Goal: Information Seeking & Learning: Learn about a topic

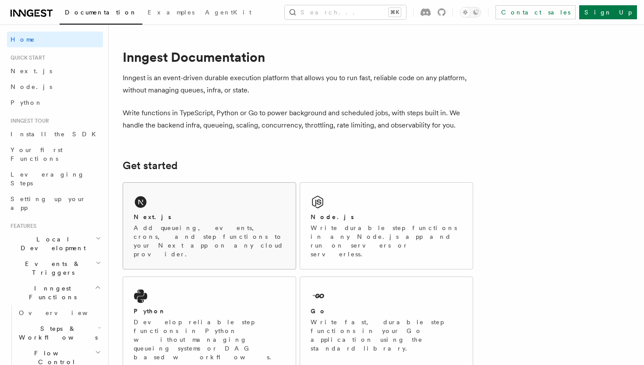
click at [243, 234] on p "Add queueing, events, crons, and step functions to your Next app on any cloud p…" at bounding box center [210, 240] width 152 height 35
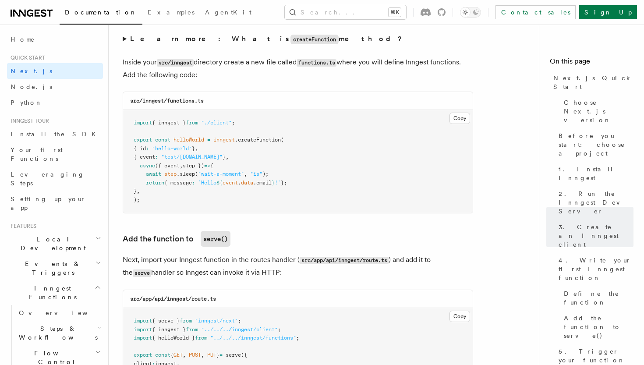
scroll to position [1535, 0]
click at [170, 181] on pre "import { inngest } from "./client" ; export const helloWorld = inngest .createF…" at bounding box center [298, 161] width 350 height 103
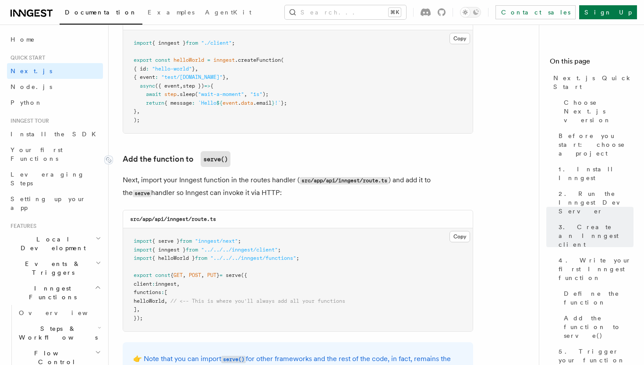
scroll to position [1614, 0]
click at [229, 67] on pre "import { inngest } from "./client" ; export const helloWorld = inngest .createF…" at bounding box center [298, 81] width 350 height 103
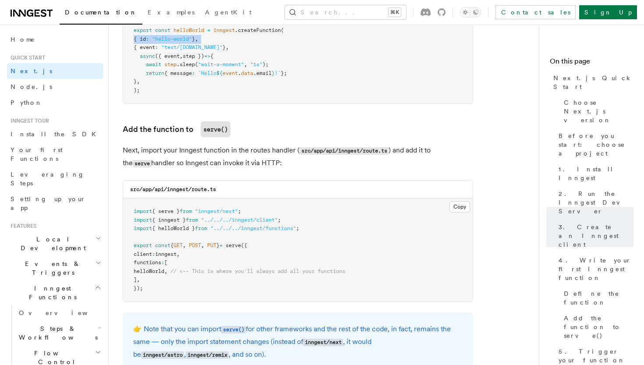
scroll to position [1643, 0]
click at [157, 62] on span "await" at bounding box center [153, 65] width 15 height 6
click at [237, 53] on pre "import { inngest } from "./client" ; export const helloWorld = inngest .createF…" at bounding box center [298, 52] width 350 height 103
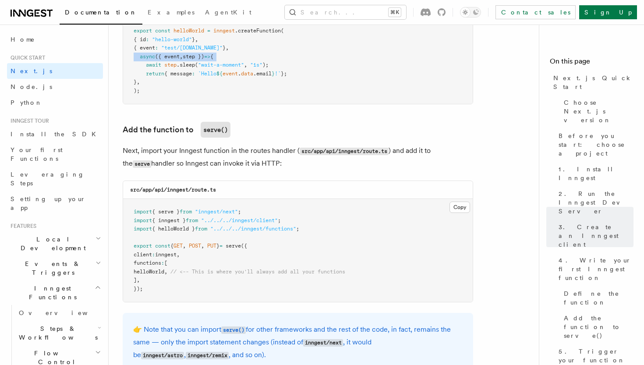
click at [234, 48] on pre "import { inngest } from "./client" ; export const helloWorld = inngest .createF…" at bounding box center [298, 52] width 350 height 103
click at [230, 47] on pre "import { inngest } from "./client" ; export const helloWorld = inngest .createF…" at bounding box center [298, 52] width 350 height 103
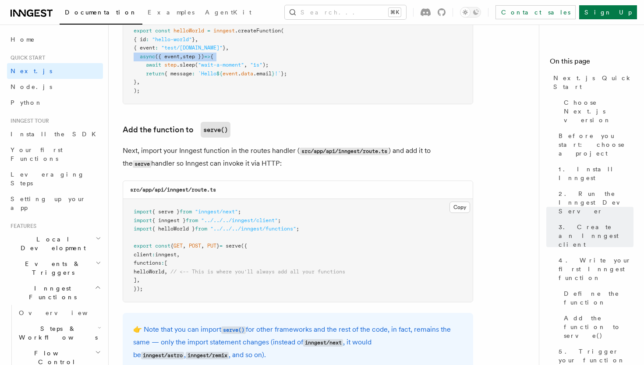
click at [230, 47] on pre "import { inngest } from "./client" ; export const helloWorld = inngest .createF…" at bounding box center [298, 52] width 350 height 103
click at [230, 48] on pre "import { inngest } from "./client" ; export const helloWorld = inngest .createF…" at bounding box center [298, 52] width 350 height 103
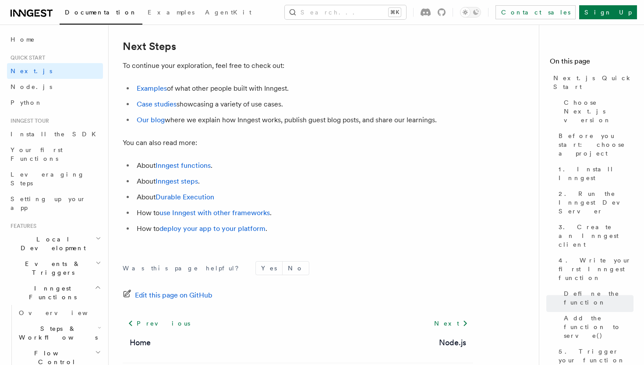
scroll to position [5474, 0]
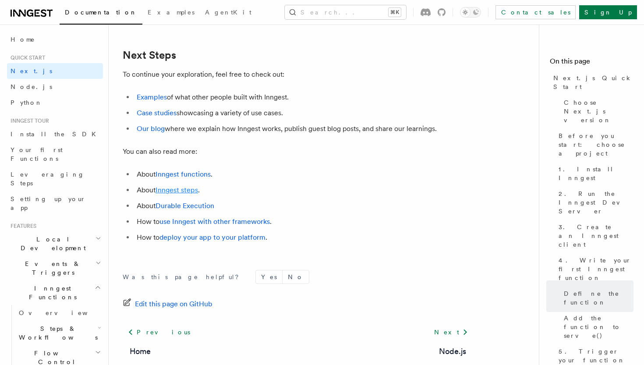
click at [181, 189] on link "Inngest steps" at bounding box center [177, 190] width 43 height 8
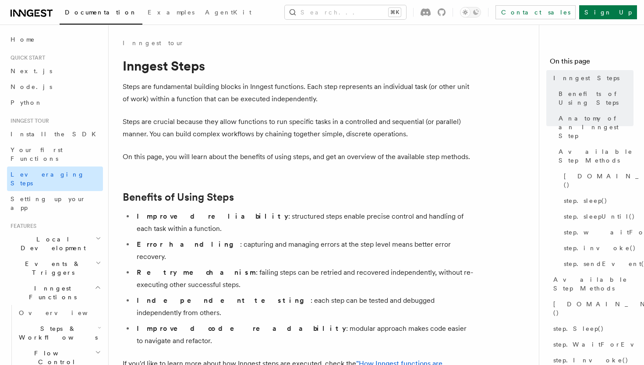
click at [60, 167] on link "Leveraging Steps" at bounding box center [55, 179] width 96 height 25
click at [79, 321] on h2 "Steps & Workflows" at bounding box center [59, 333] width 88 height 25
click at [70, 345] on link "Overview" at bounding box center [63, 353] width 79 height 16
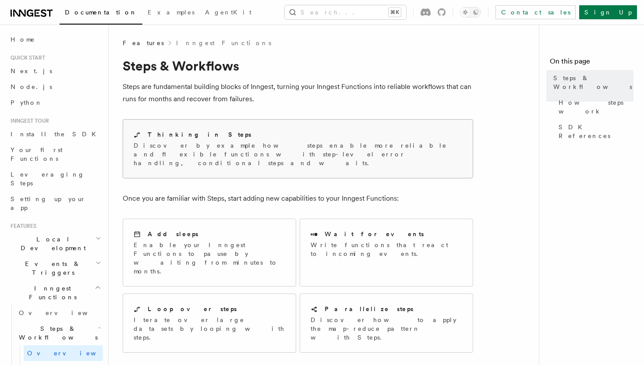
click at [189, 162] on div "Thinking in Steps Discover by example how steps enable more reliable and flexib…" at bounding box center [298, 149] width 350 height 58
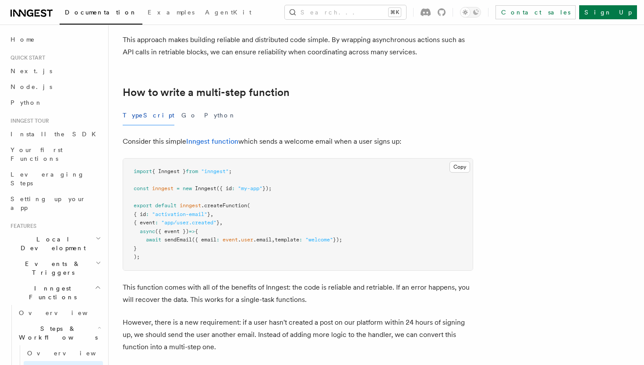
scroll to position [232, 0]
click at [172, 217] on pre "import { Inngest } from "inngest" ; const inngest = new Inngest ({ id : "my-app…" at bounding box center [298, 214] width 350 height 112
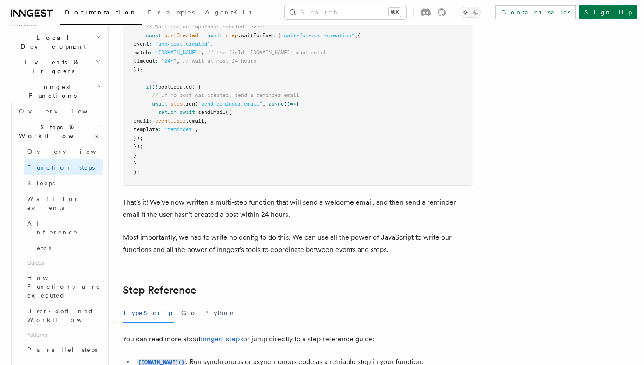
scroll to position [1058, 0]
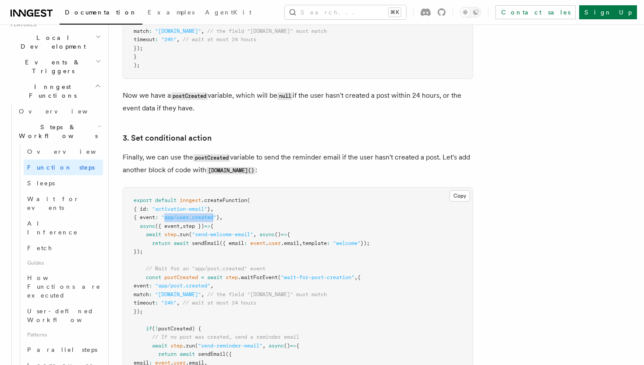
drag, startPoint x: 171, startPoint y: 207, endPoint x: 222, endPoint y: 208, distance: 51.3
click at [216, 214] on span ""app/user.created"" at bounding box center [188, 217] width 55 height 6
click at [47, 123] on span "Steps & Workflows" at bounding box center [56, 132] width 82 height 18
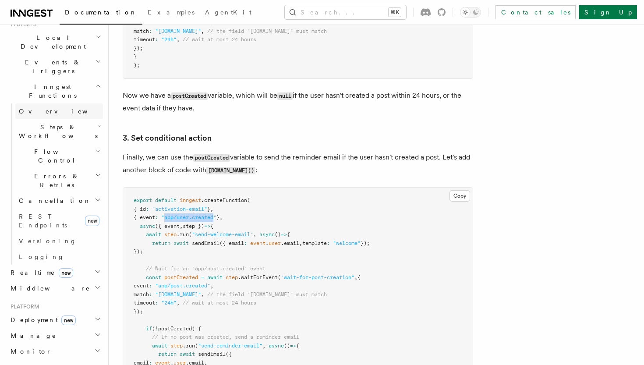
click at [40, 103] on link "Overview" at bounding box center [59, 111] width 88 height 16
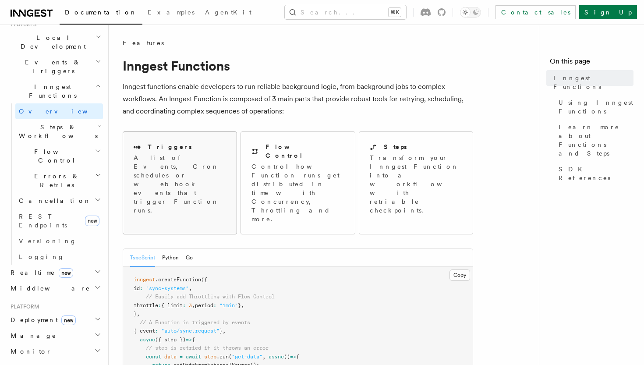
click at [197, 165] on p "A list of Events, Cron schedules or webhook events that trigger Function runs." at bounding box center [180, 183] width 92 height 61
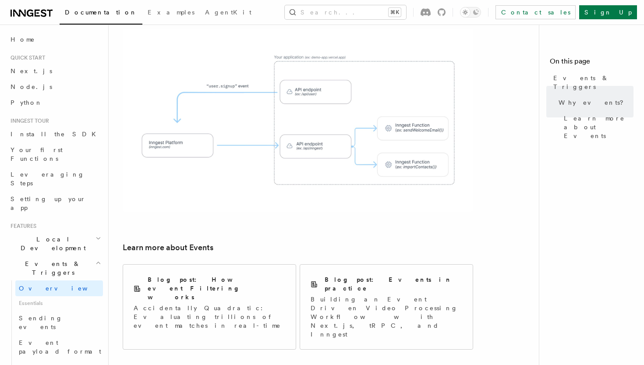
scroll to position [500, 0]
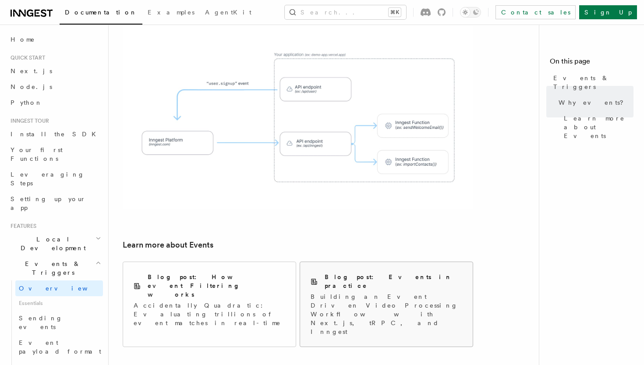
click at [325, 292] on p "Building an Event Driven Video Processing Workflow with Next.js, tRPC, and Inng…" at bounding box center [387, 314] width 152 height 44
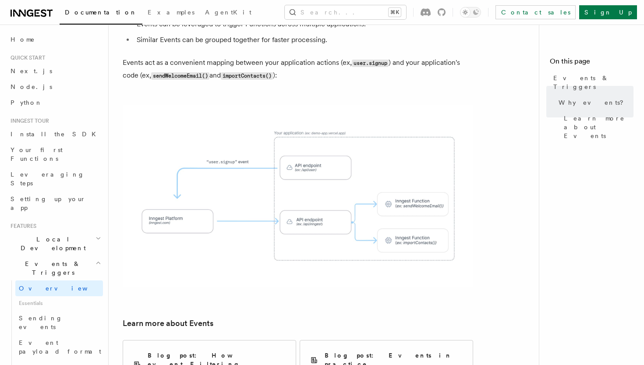
scroll to position [406, 0]
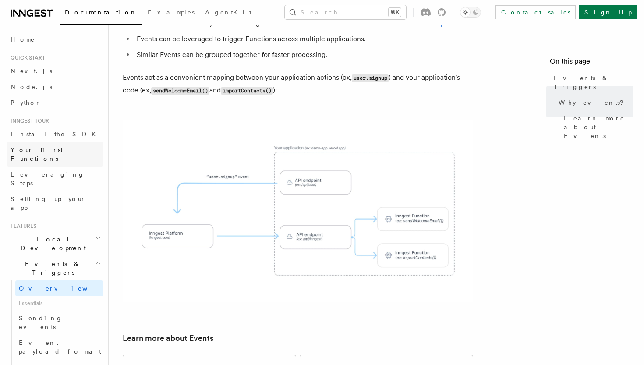
click at [43, 149] on span "Your first Functions" at bounding box center [37, 154] width 52 height 16
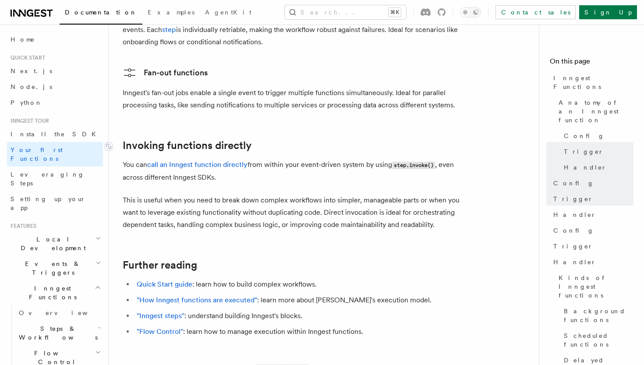
scroll to position [1675, 0]
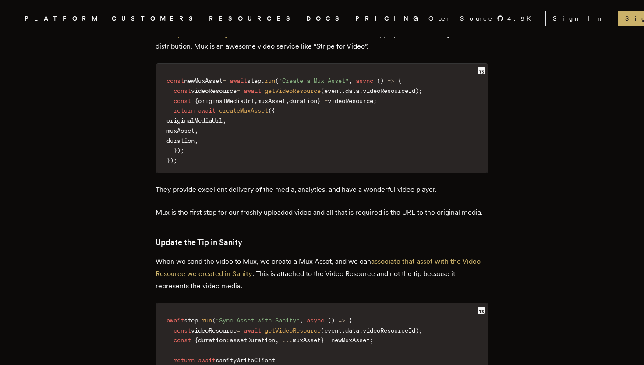
scroll to position [4075, 0]
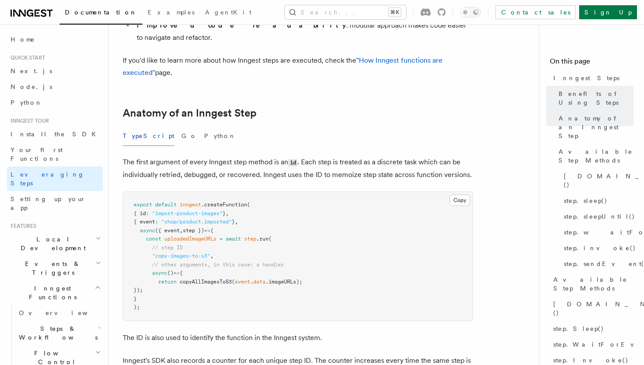
scroll to position [304, 0]
click at [248, 156] on p "The first argument of every Inngest step method is an id . Each step is treated…" at bounding box center [298, 168] width 351 height 25
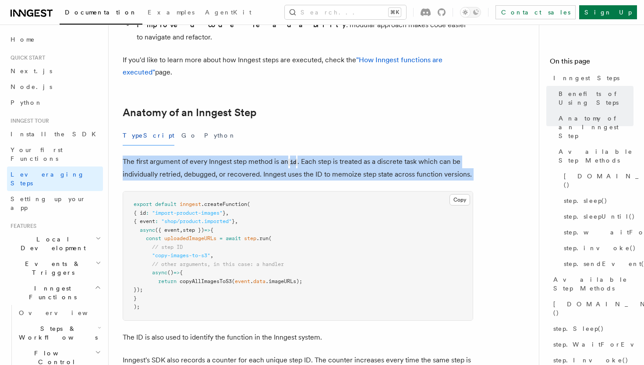
click at [248, 156] on p "The first argument of every Inngest step method is an id . Each step is treated…" at bounding box center [298, 168] width 351 height 25
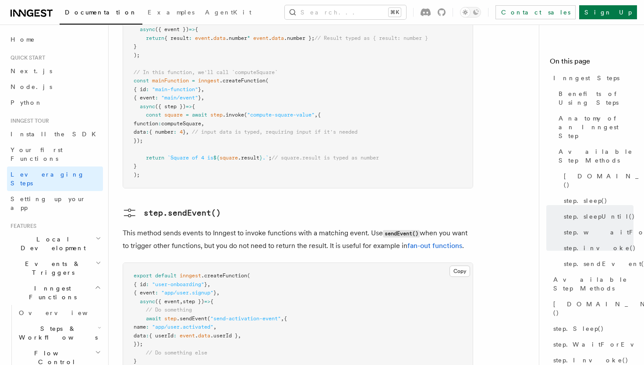
scroll to position [1790, 0]
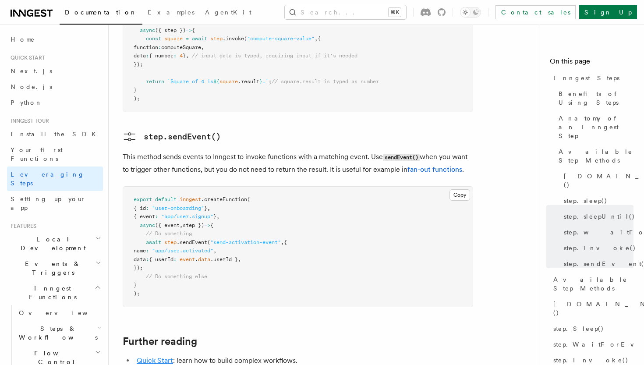
click at [162, 356] on link "Quick Start" at bounding box center [155, 360] width 36 height 8
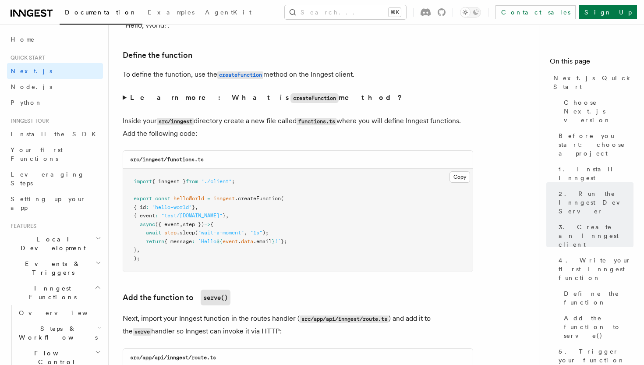
scroll to position [1478, 0]
